Goal: Find specific page/section: Find specific page/section

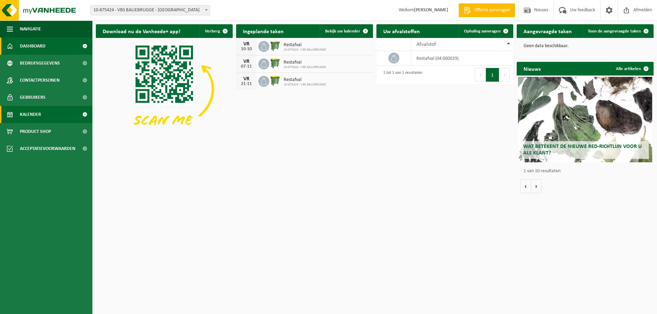
click at [36, 112] on span "Kalender" at bounding box center [30, 114] width 21 height 17
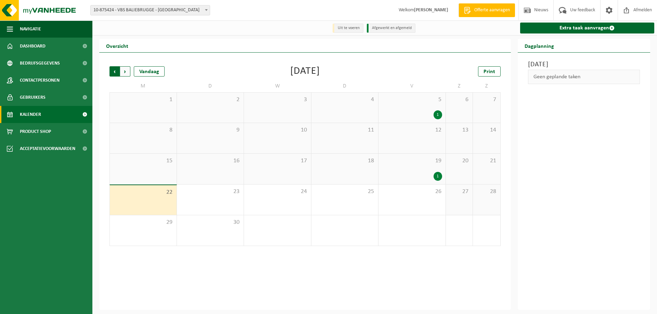
click at [125, 72] on span "Volgende" at bounding box center [125, 71] width 10 height 10
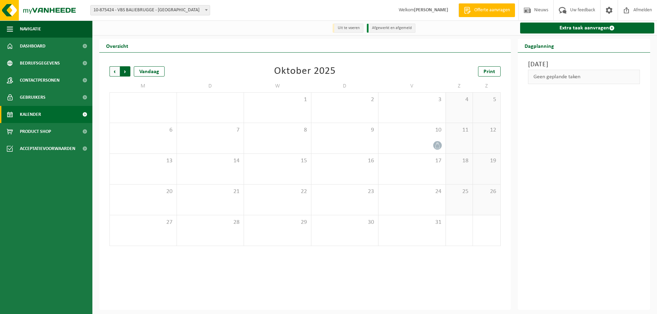
click at [113, 71] on span "Vorige" at bounding box center [114, 71] width 10 height 10
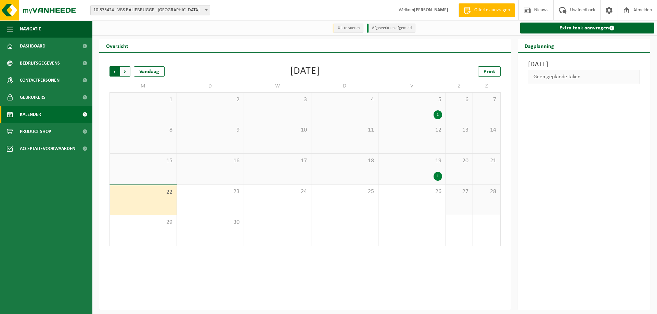
click at [127, 74] on span "Volgende" at bounding box center [125, 71] width 10 height 10
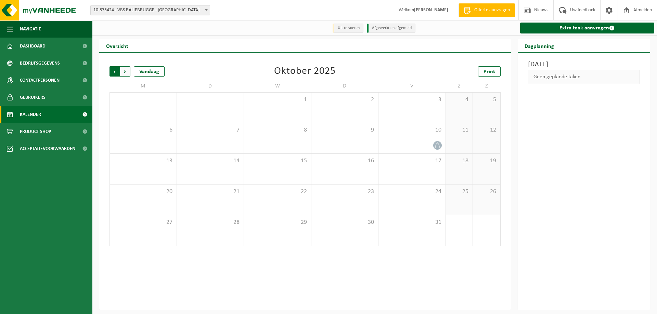
click at [126, 71] on span "Volgende" at bounding box center [125, 71] width 10 height 10
click at [117, 70] on span "Vorige" at bounding box center [114, 71] width 10 height 10
click at [494, 70] on span "Print" at bounding box center [489, 71] width 12 height 5
click at [126, 72] on span "Volgende" at bounding box center [125, 71] width 10 height 10
click at [492, 71] on span "Print" at bounding box center [489, 71] width 12 height 5
